Goal: Complete application form

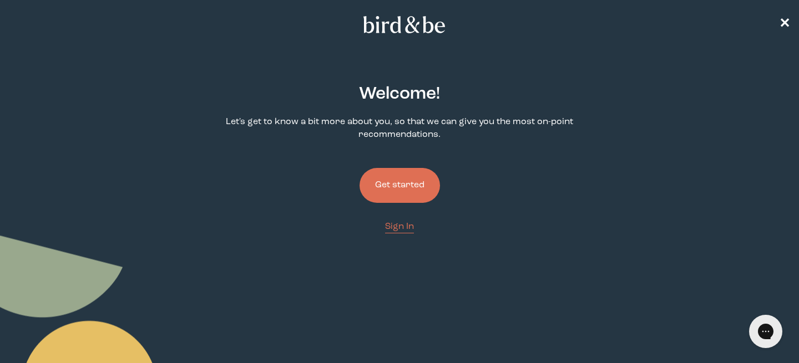
click at [394, 180] on button "Get started" at bounding box center [400, 185] width 80 height 35
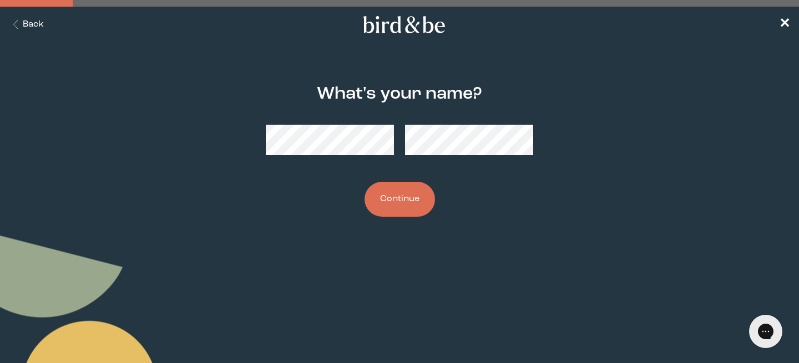
click at [45, 21] on nav "Back ✕" at bounding box center [399, 25] width 799 height 36
click at [33, 26] on button "Back" at bounding box center [26, 24] width 35 height 13
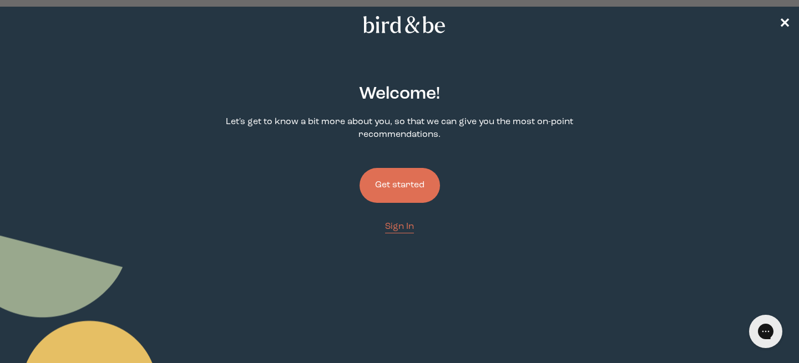
click at [33, 26] on nav "✕" at bounding box center [399, 25] width 799 height 36
click at [783, 31] on nav "✕" at bounding box center [399, 25] width 799 height 36
click at [784, 20] on span "✕" at bounding box center [784, 24] width 11 height 13
